Goal: Information Seeking & Learning: Find specific fact

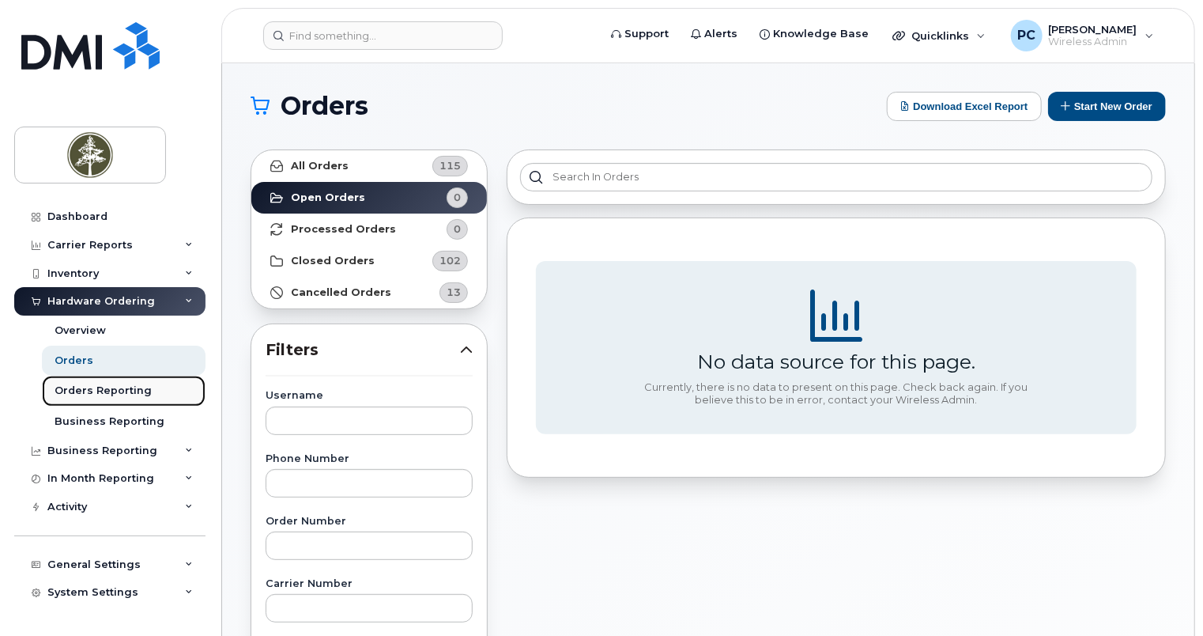
click at [123, 389] on div "Orders Reporting" at bounding box center [103, 390] width 97 height 14
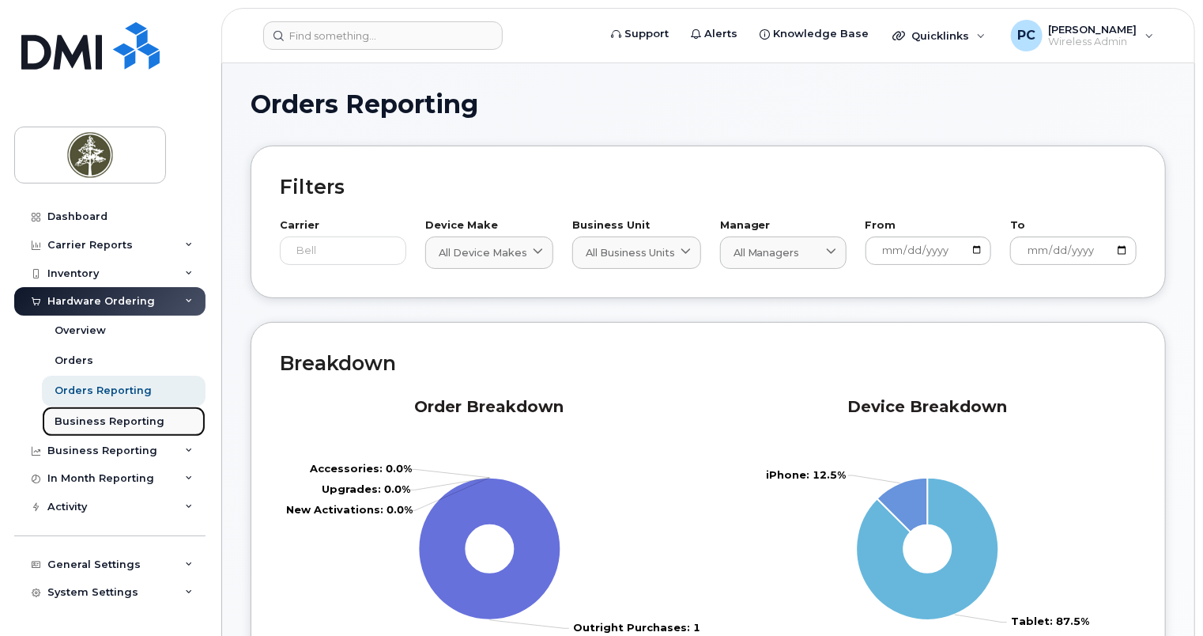
click at [85, 418] on div "Business Reporting" at bounding box center [110, 421] width 110 height 14
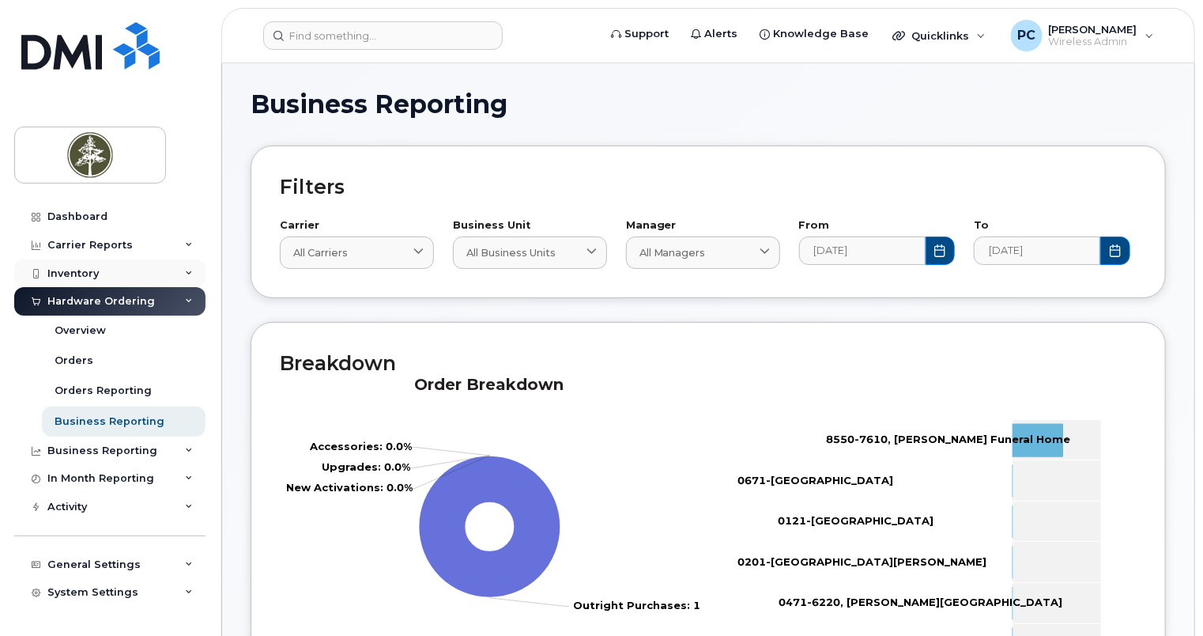
click at [94, 273] on div "Inventory" at bounding box center [72, 273] width 51 height 13
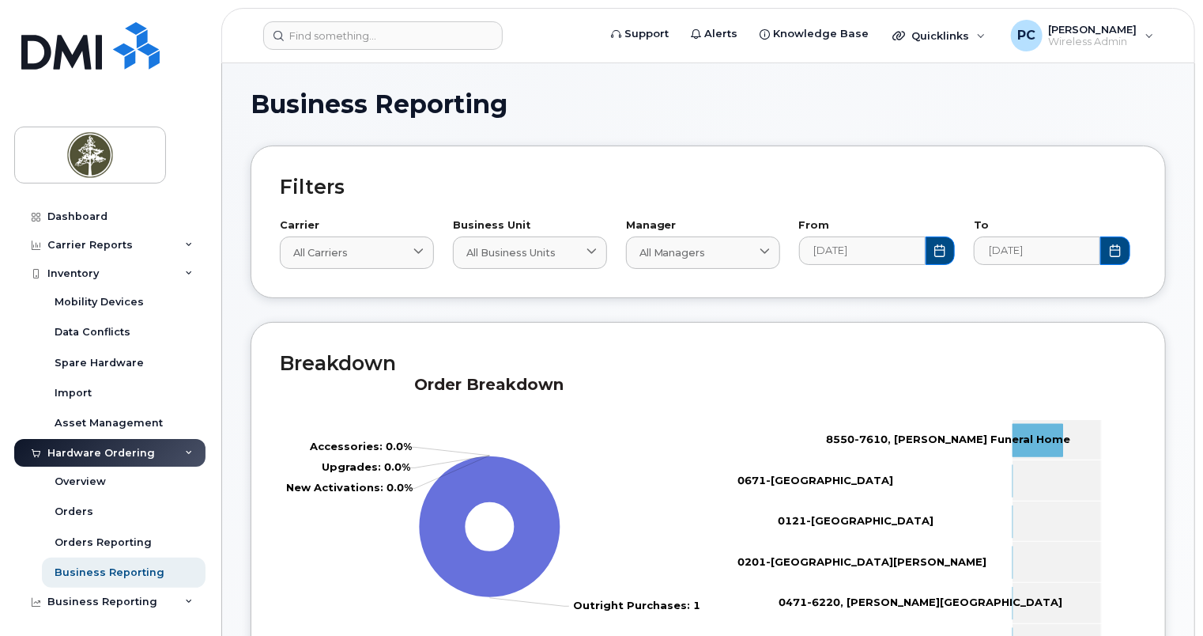
click at [174, 451] on div "Hardware Ordering" at bounding box center [109, 453] width 191 height 28
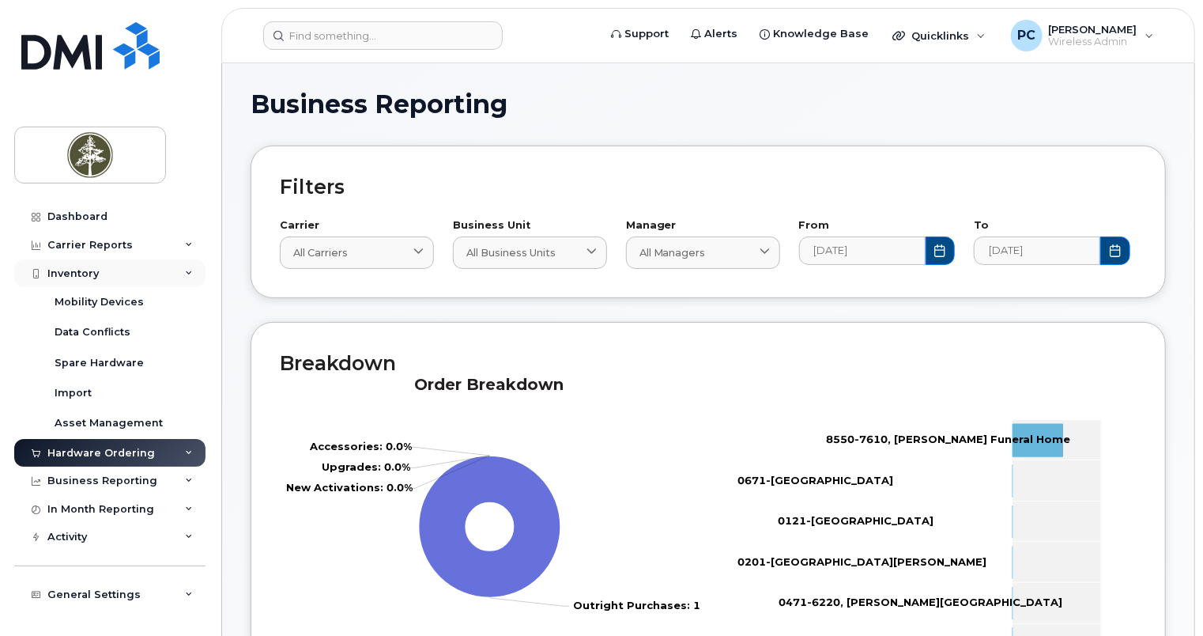
click at [180, 269] on div "Inventory" at bounding box center [109, 273] width 191 height 28
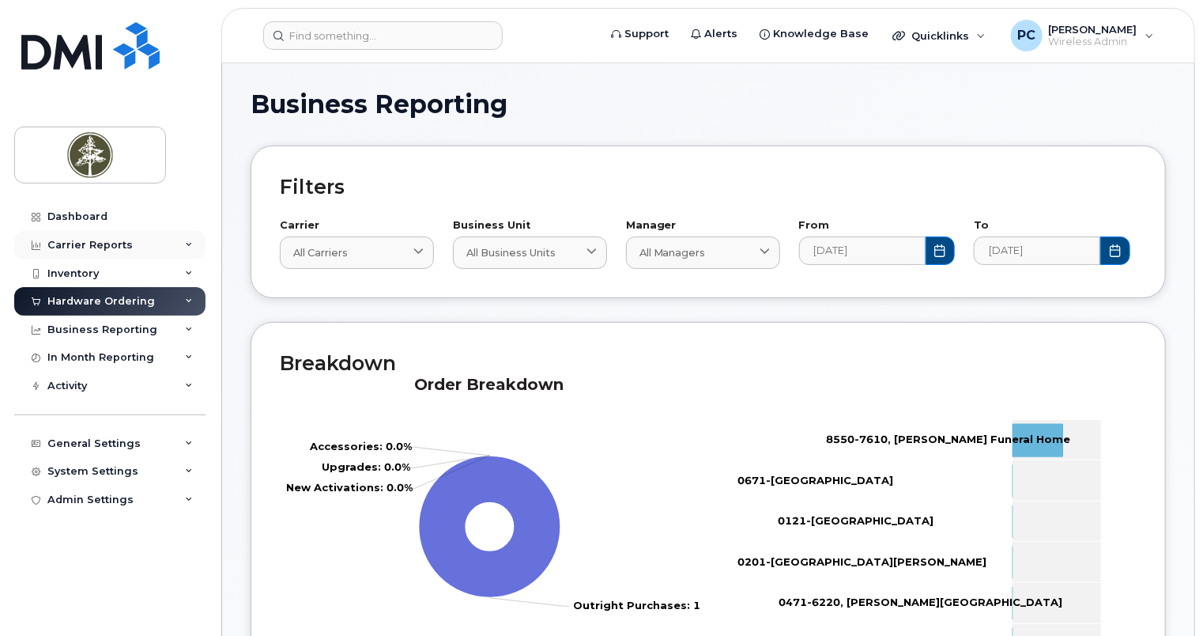
click at [181, 244] on div "Carrier Reports" at bounding box center [109, 245] width 191 height 28
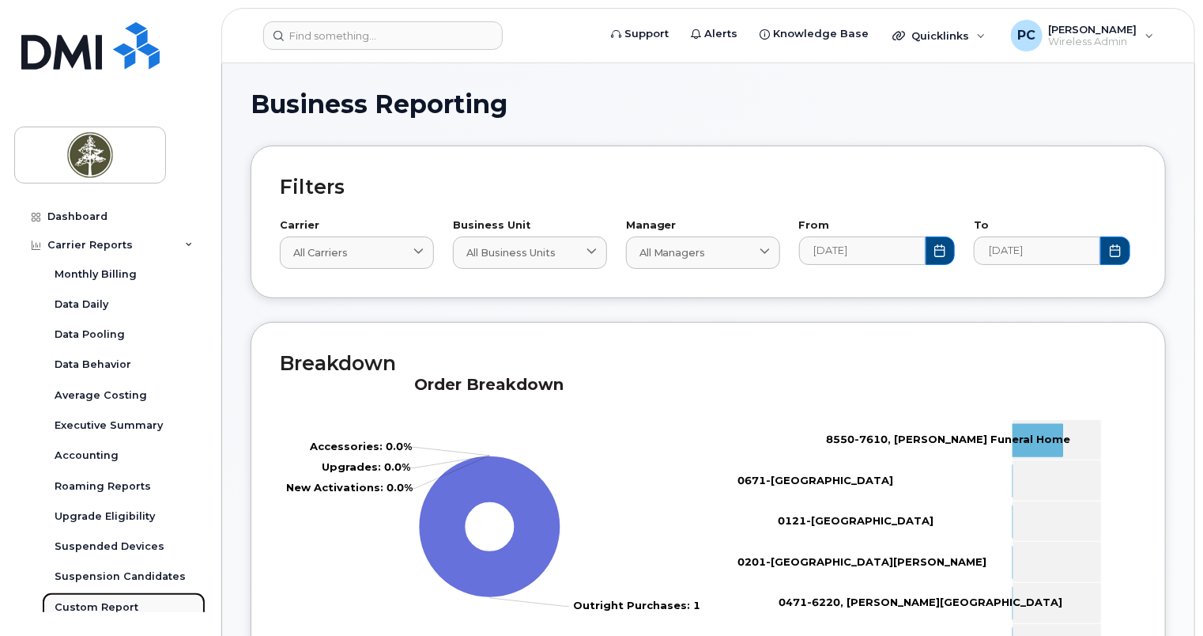
click at [93, 608] on div "Custom Report" at bounding box center [97, 607] width 84 height 14
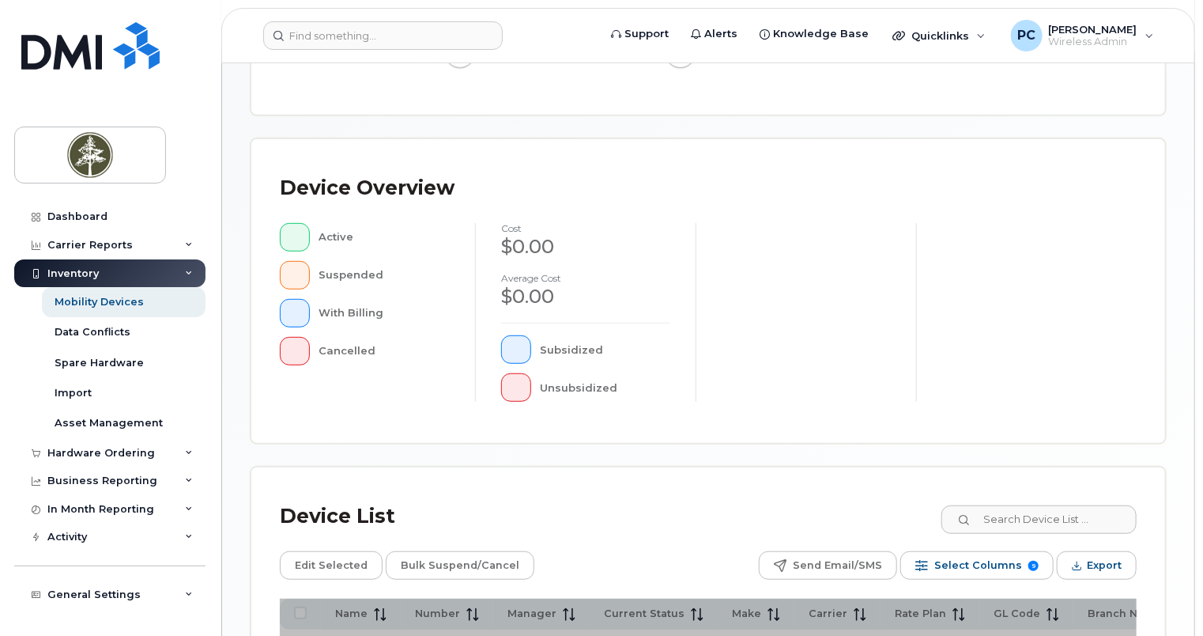
scroll to position [515, 0]
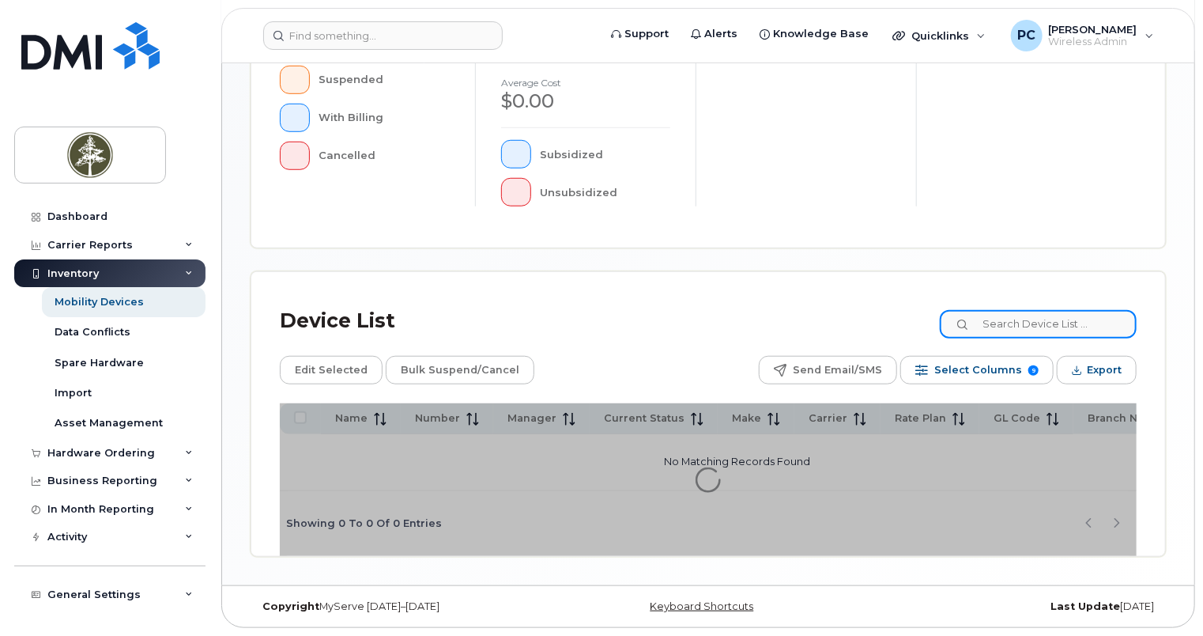
click at [1034, 322] on input at bounding box center [1038, 324] width 197 height 28
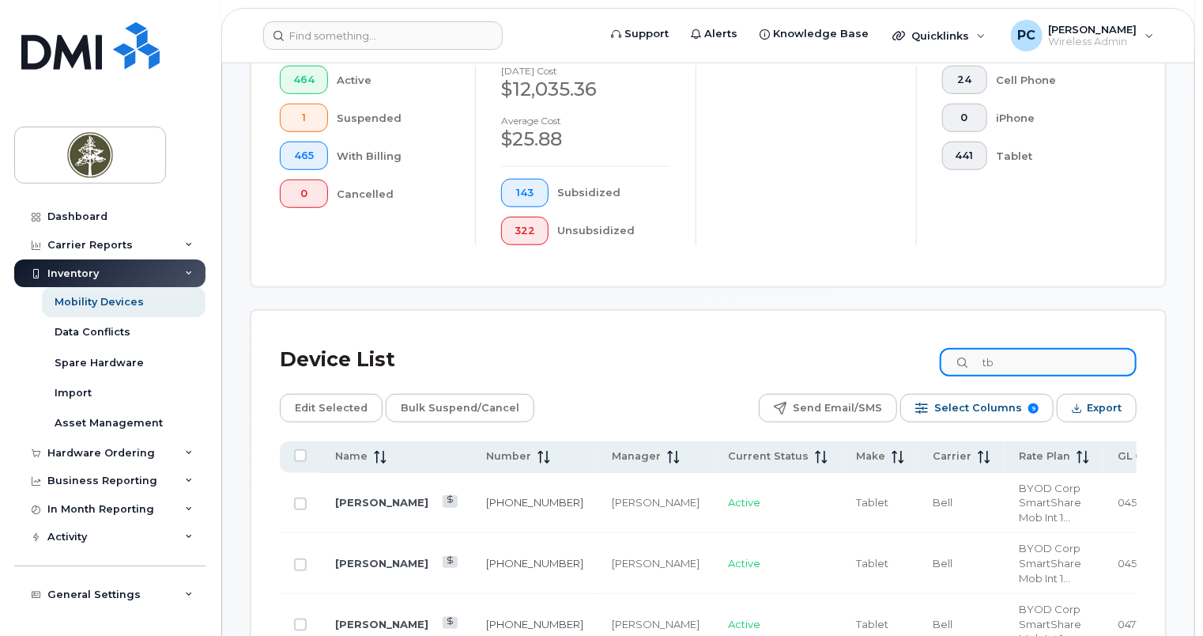
scroll to position [556, 0]
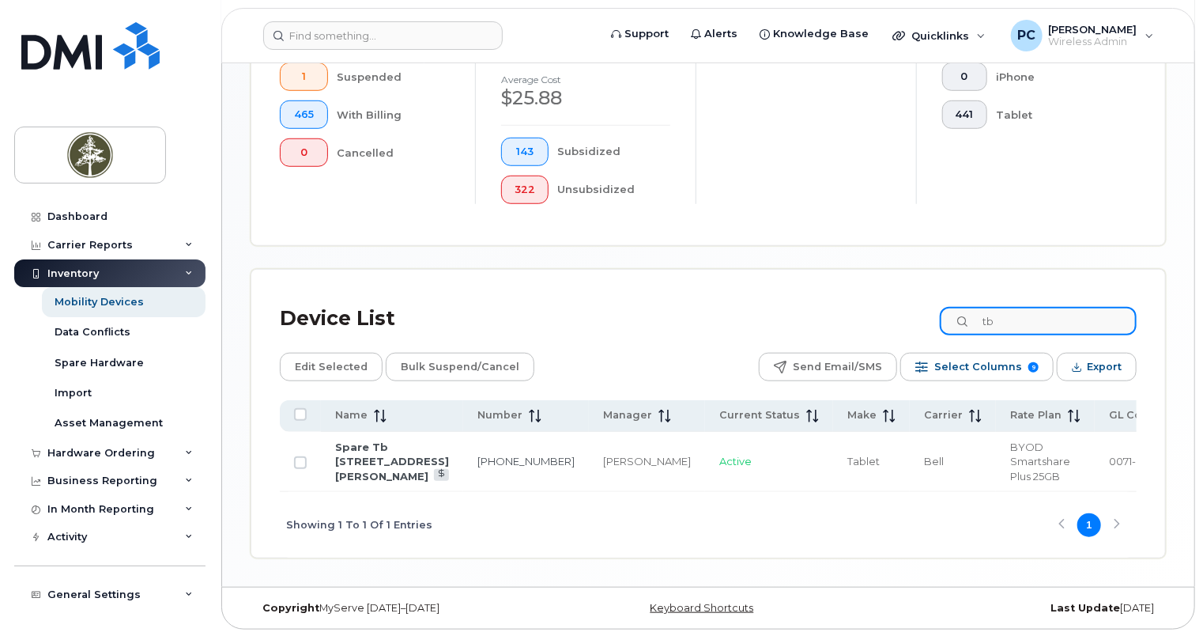
type input "t"
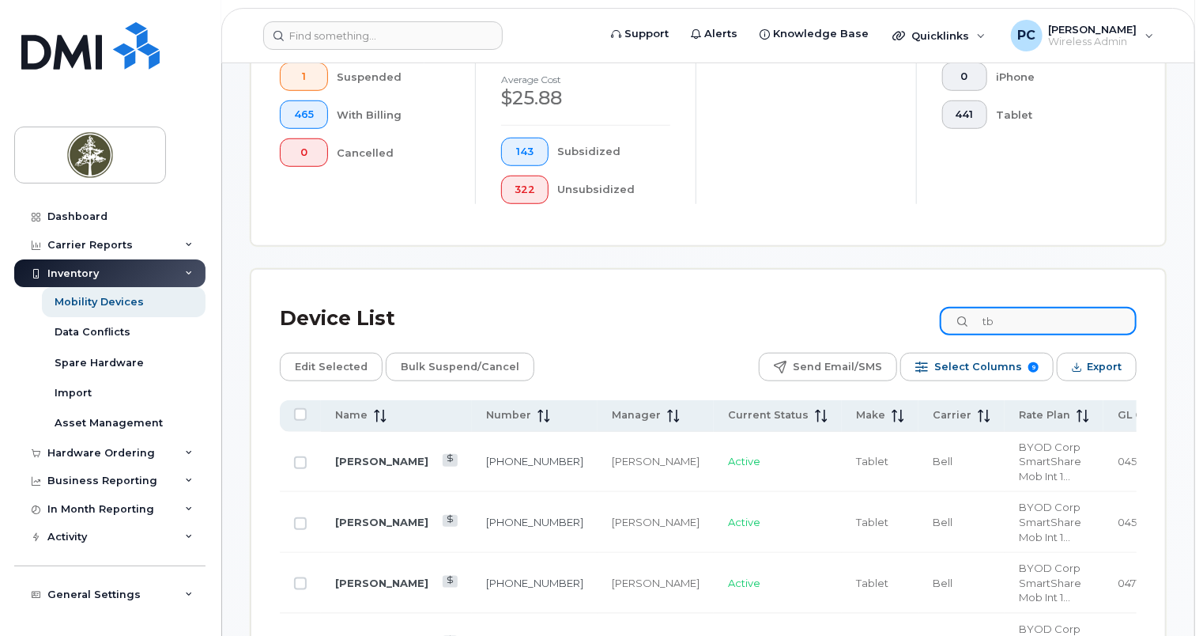
type input "t"
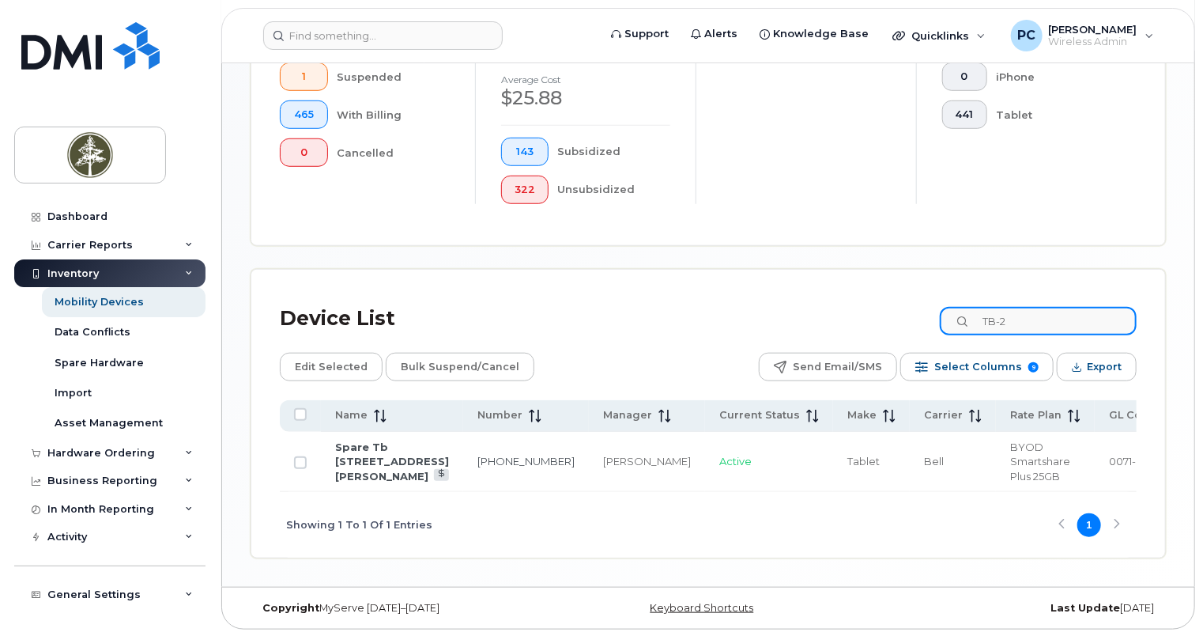
scroll to position [555, 0]
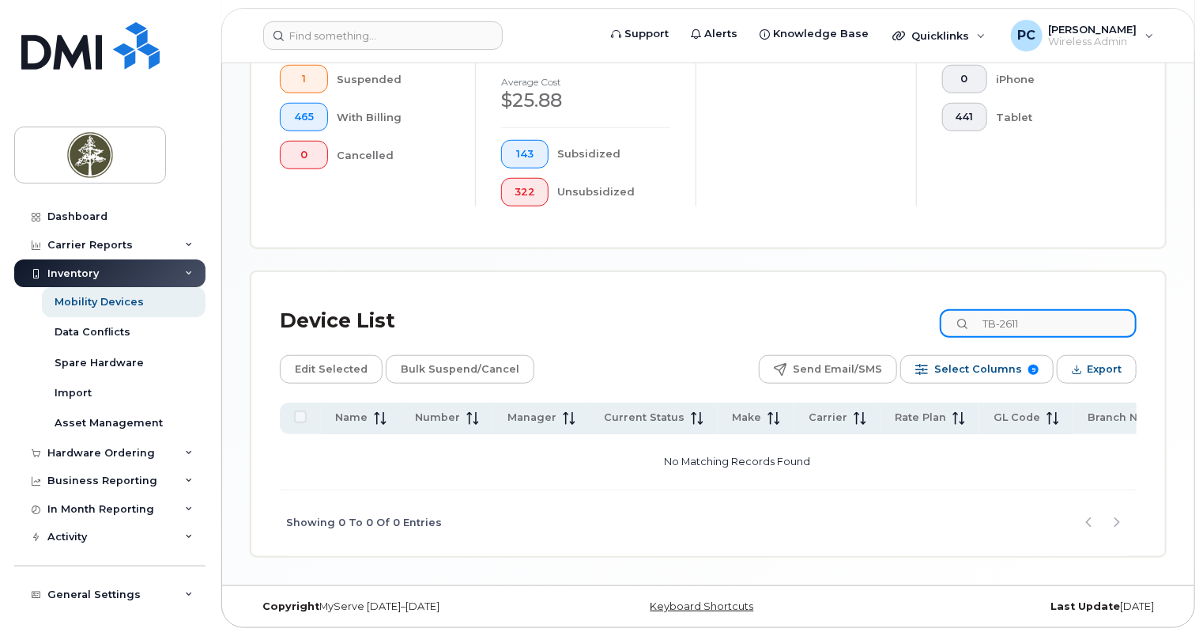
click at [1067, 325] on input "TB-2611" at bounding box center [1038, 323] width 197 height 28
click at [1056, 315] on input "TB-2611" at bounding box center [1038, 323] width 197 height 28
type input "TB-2372"
drag, startPoint x: 1052, startPoint y: 323, endPoint x: 927, endPoint y: 326, distance: 125.7
click at [927, 326] on div "Device List TB-2372" at bounding box center [708, 320] width 857 height 41
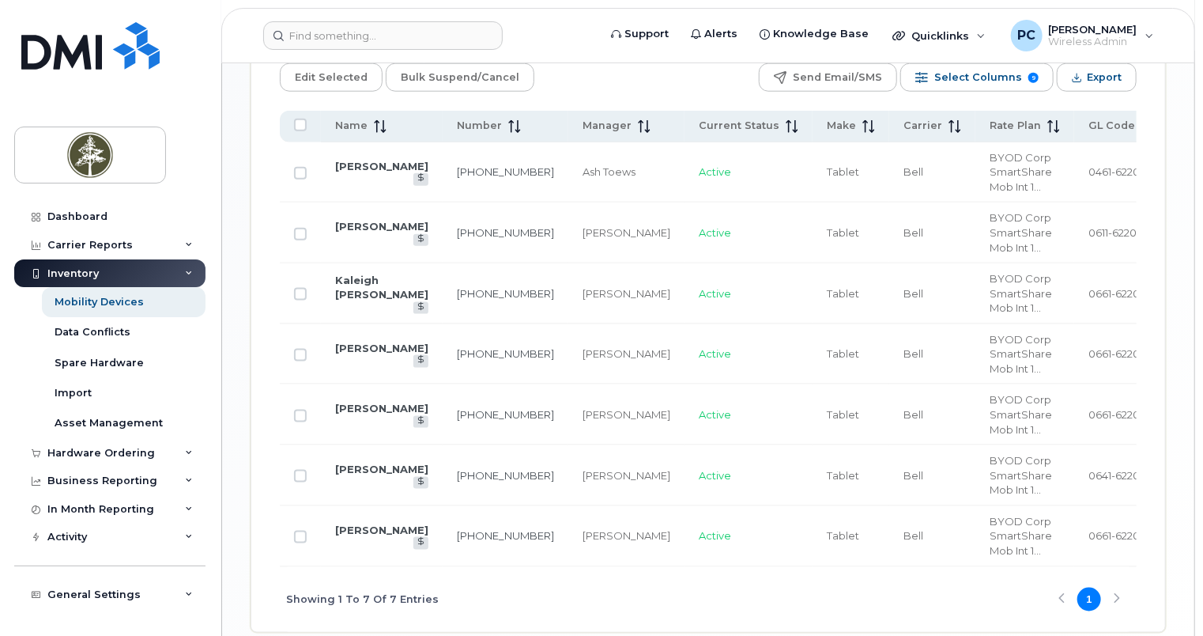
scroll to position [872, 0]
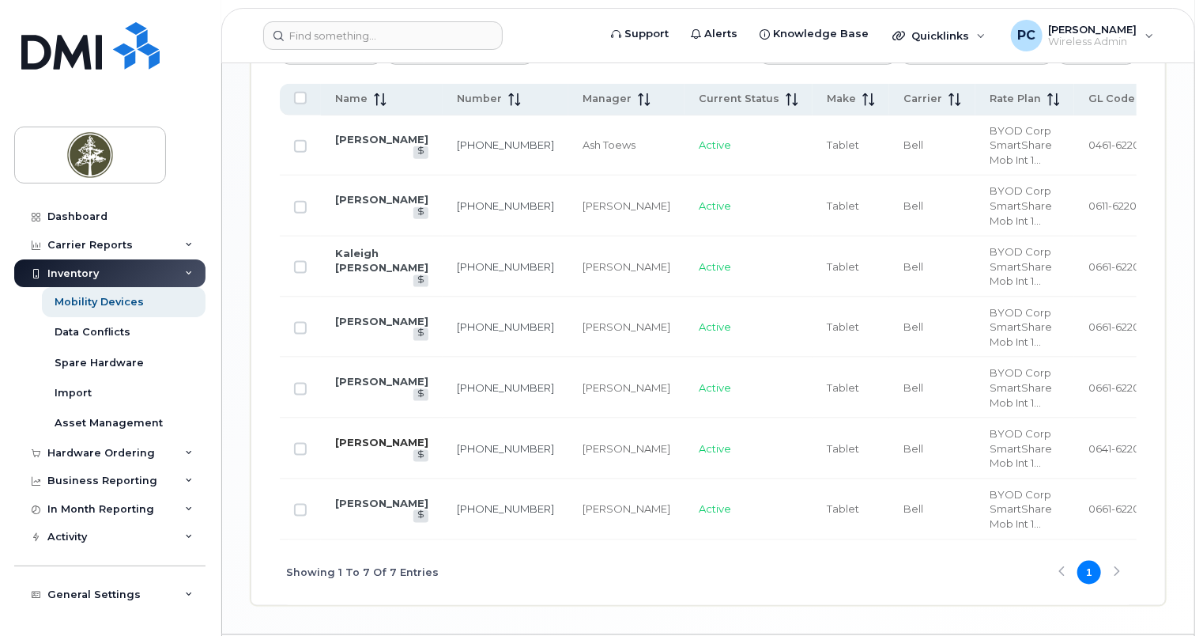
type input "[PERSON_NAME]"
click at [351, 448] on link "[PERSON_NAME]" at bounding box center [381, 442] width 93 height 13
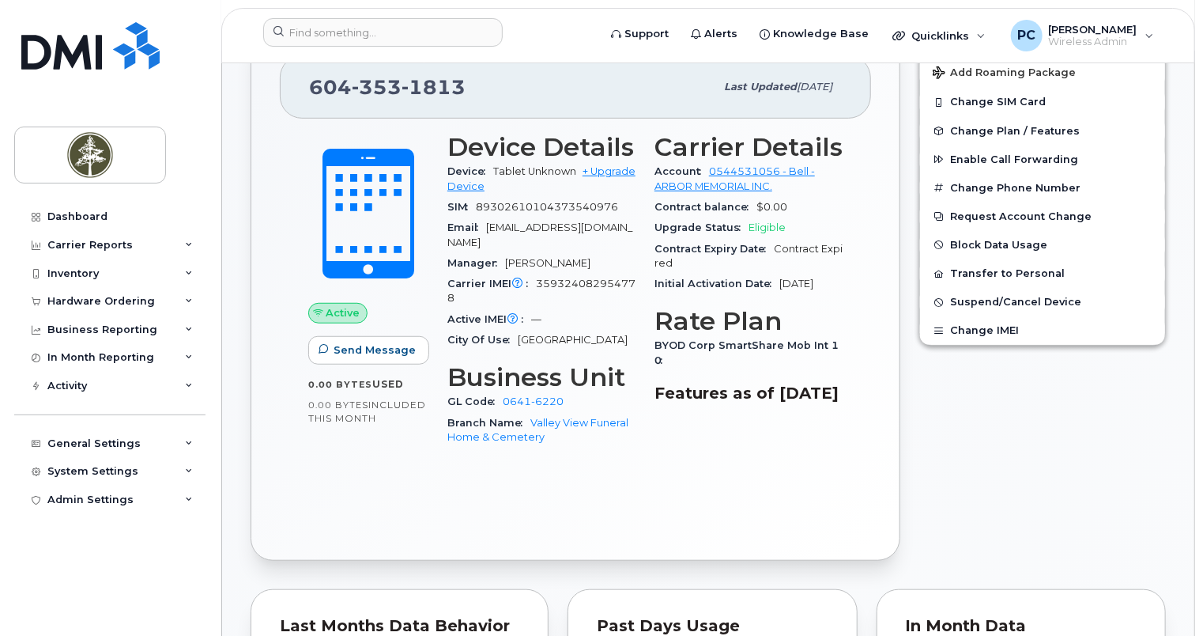
scroll to position [395, 0]
